Goal: Find specific page/section: Find specific page/section

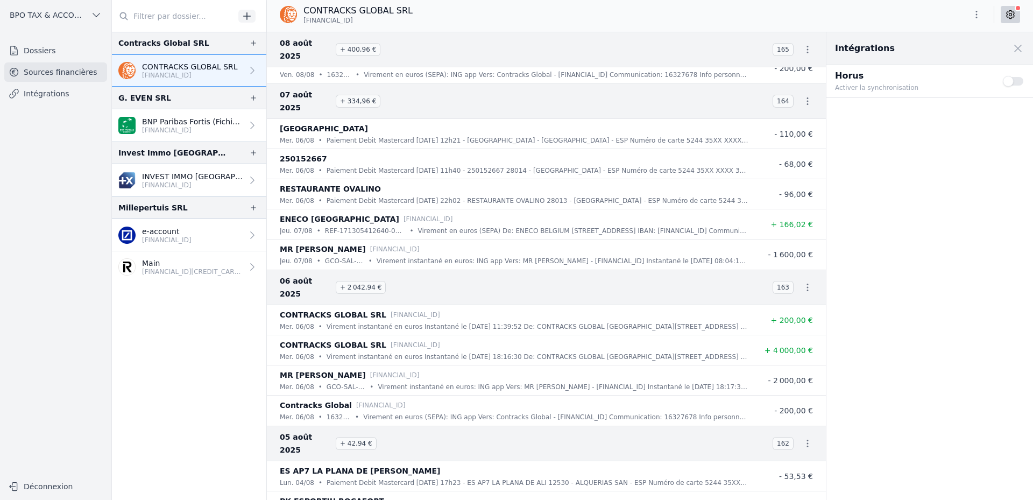
scroll to position [3283, 0]
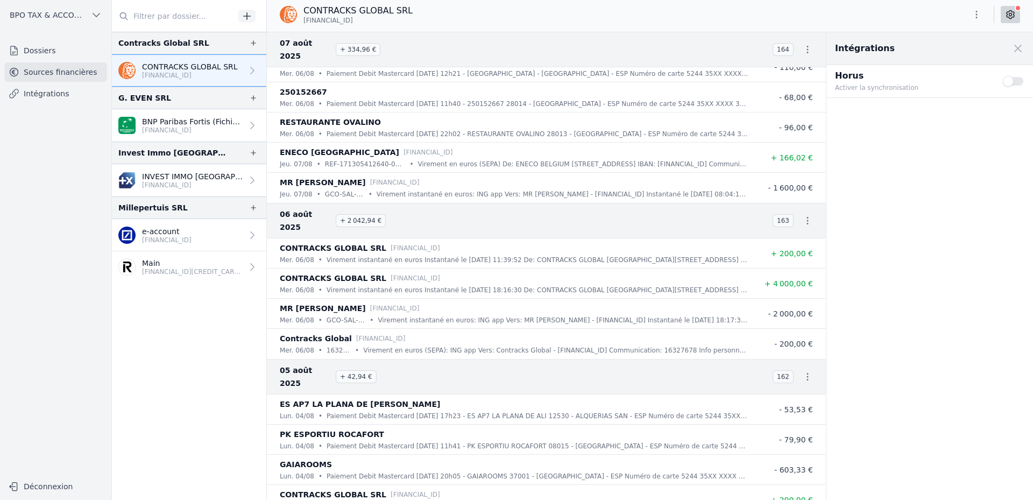
click at [1013, 13] on icon at bounding box center [1010, 14] width 11 height 11
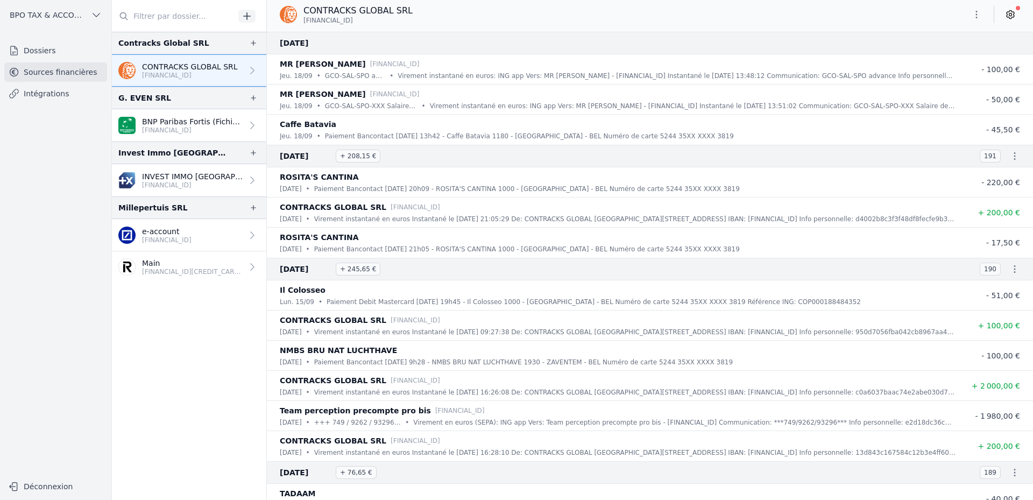
click at [979, 13] on icon "button" at bounding box center [976, 14] width 11 height 11
click at [800, 28] on div at bounding box center [516, 250] width 1033 height 500
click at [45, 52] on link "Dossiers" at bounding box center [55, 50] width 103 height 19
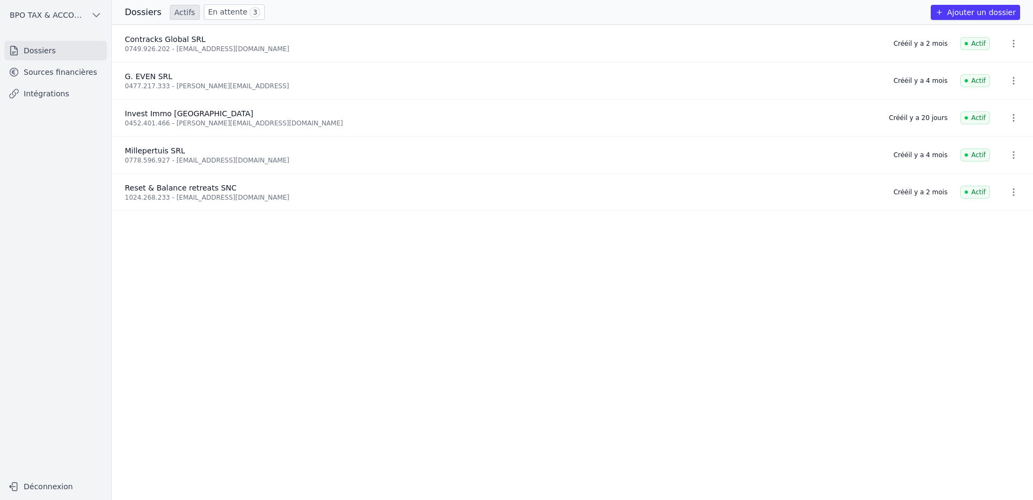
click at [470, 52] on div "0749.926.202 - [EMAIL_ADDRESS][DOMAIN_NAME]" at bounding box center [503, 49] width 756 height 9
click at [224, 10] on link "En attente 3" at bounding box center [234, 12] width 61 height 16
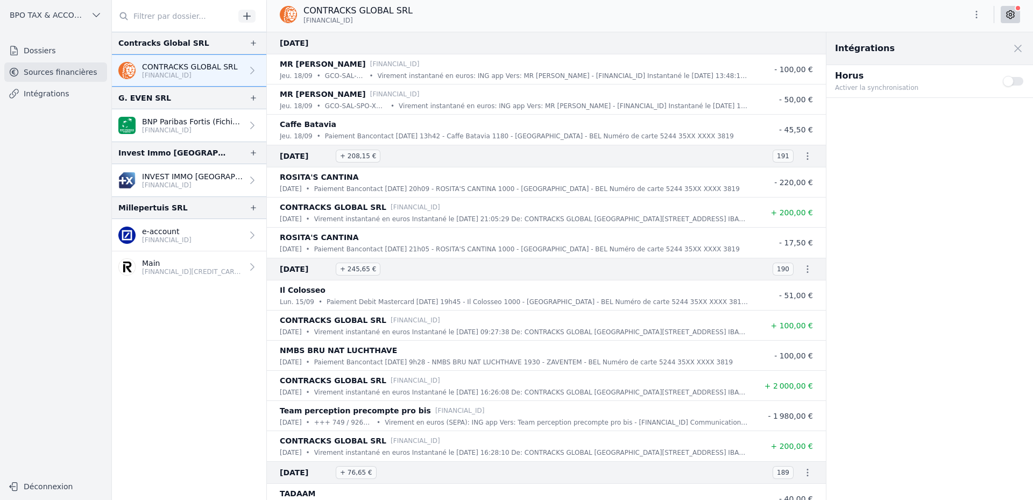
click at [452, 72] on p "Virement instantané en euros: ING app Vers: MR [PERSON_NAME] - [FINANCIAL_ID] I…" at bounding box center [563, 75] width 371 height 11
